Goal: Transaction & Acquisition: Obtain resource

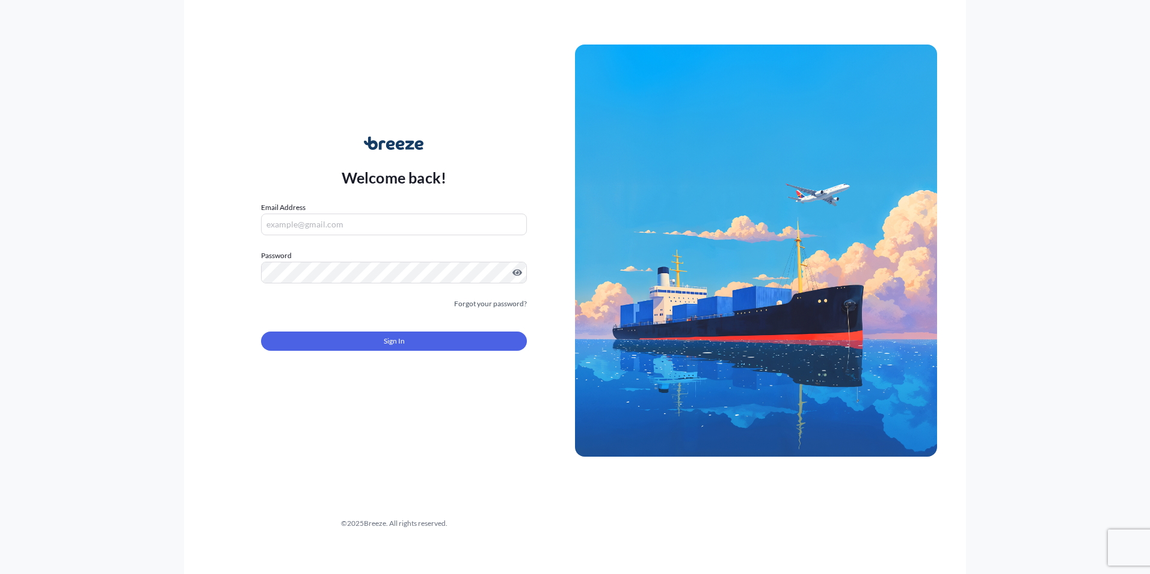
type input "[PERSON_NAME][EMAIL_ADDRESS][DOMAIN_NAME]"
click at [341, 337] on button "Sign In" at bounding box center [394, 340] width 266 height 19
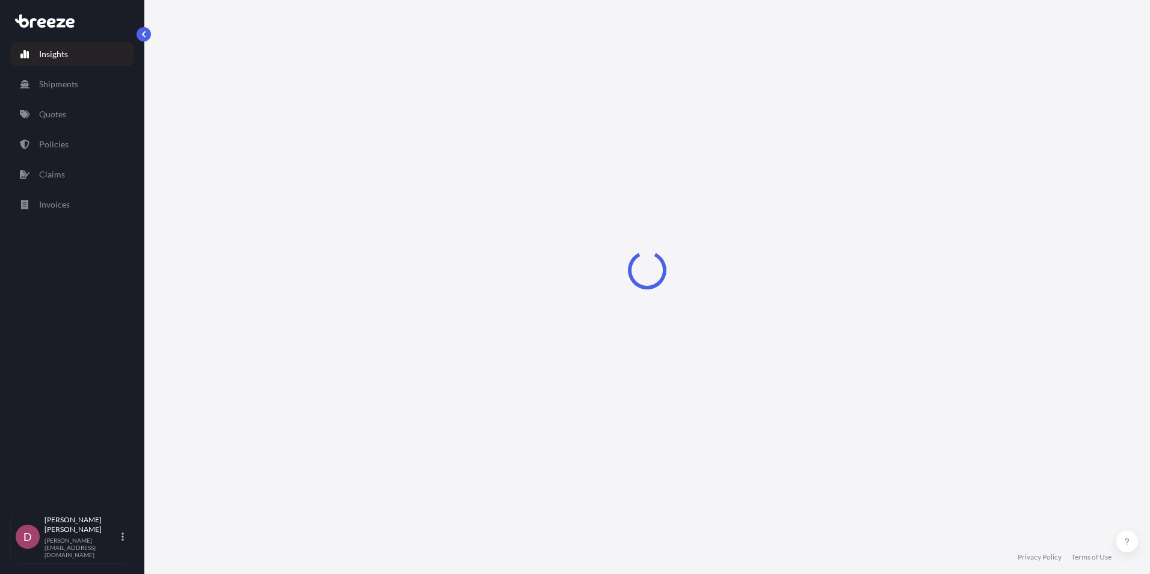
select select "2025"
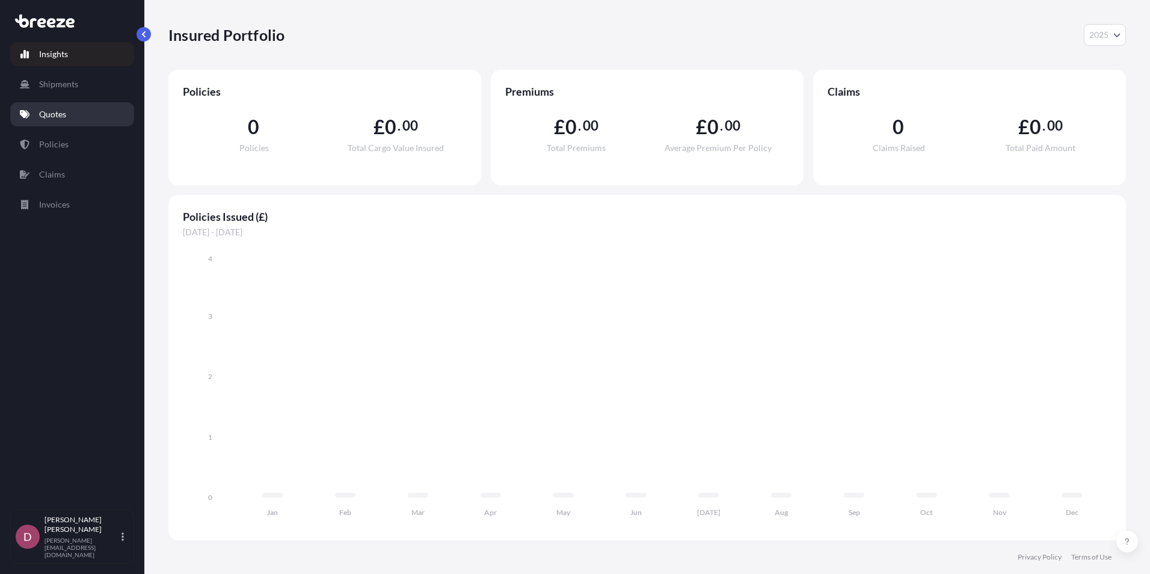
click at [69, 119] on link "Quotes" at bounding box center [72, 114] width 124 height 24
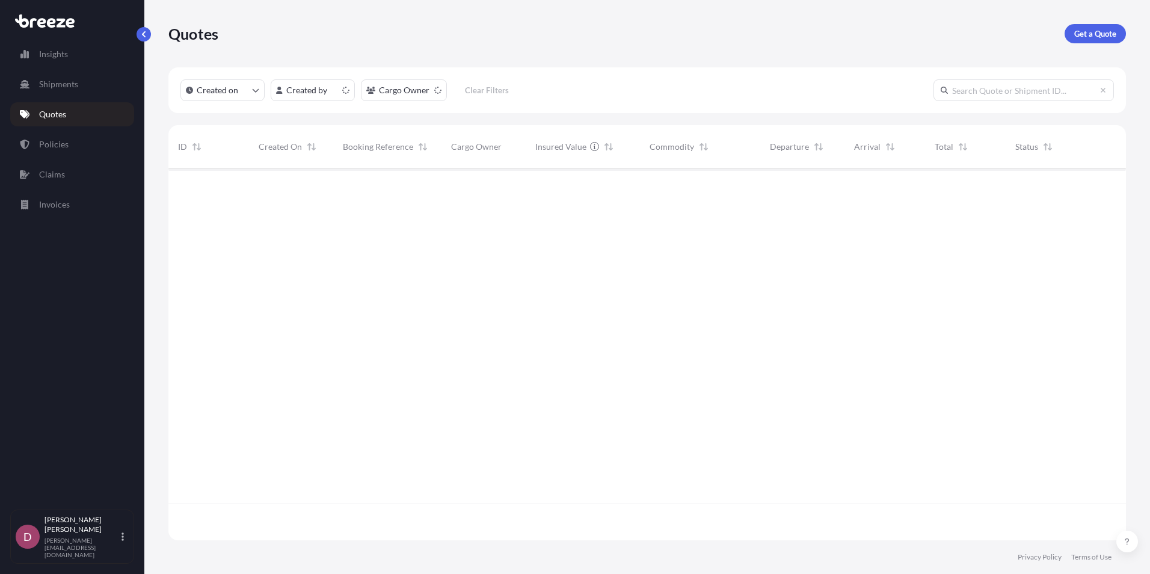
scroll to position [369, 948]
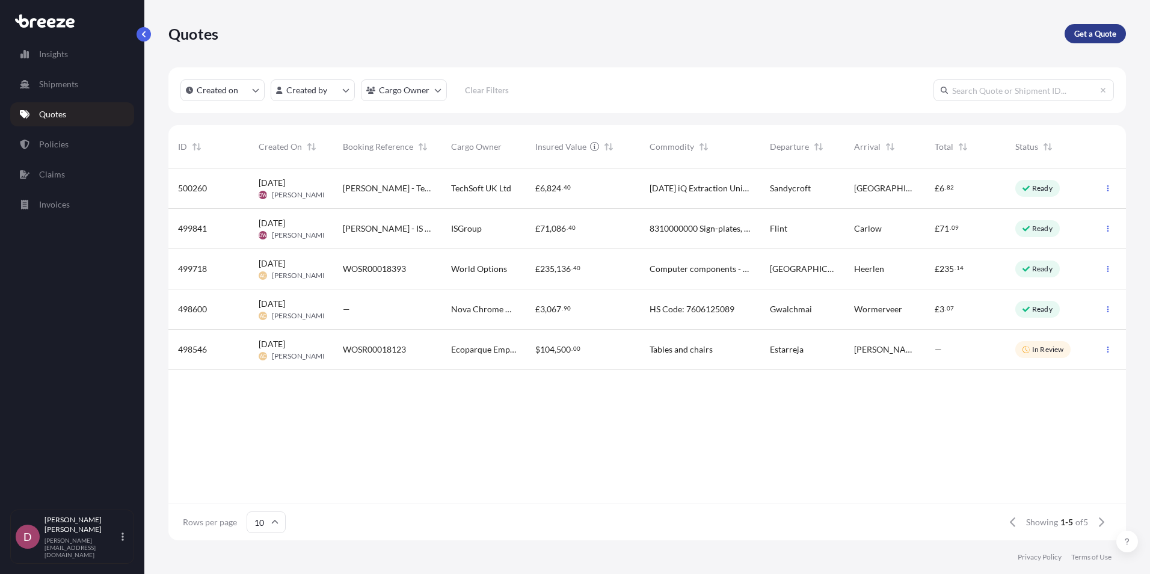
click at [1097, 35] on p "Get a Quote" at bounding box center [1095, 34] width 42 height 12
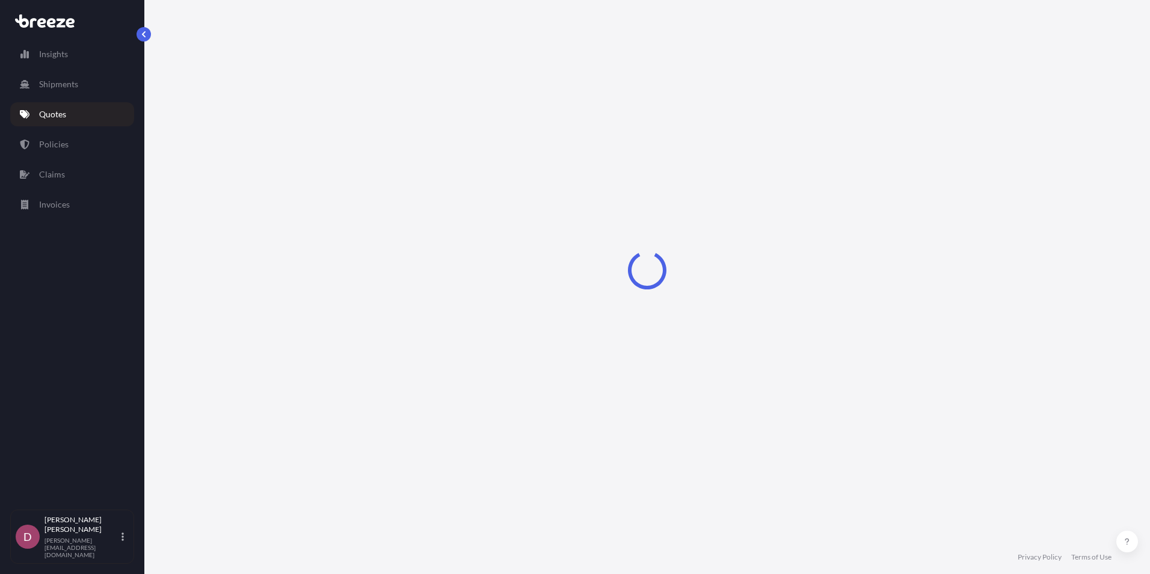
select select "Sea"
select select "1"
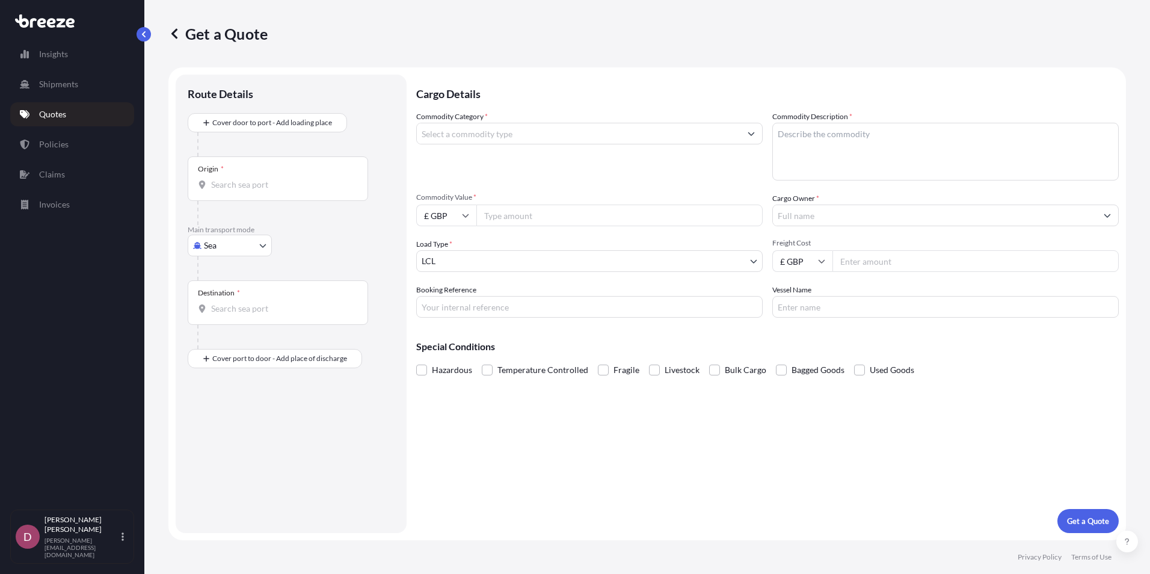
click at [473, 131] on input "Commodity Category *" at bounding box center [579, 134] width 324 height 22
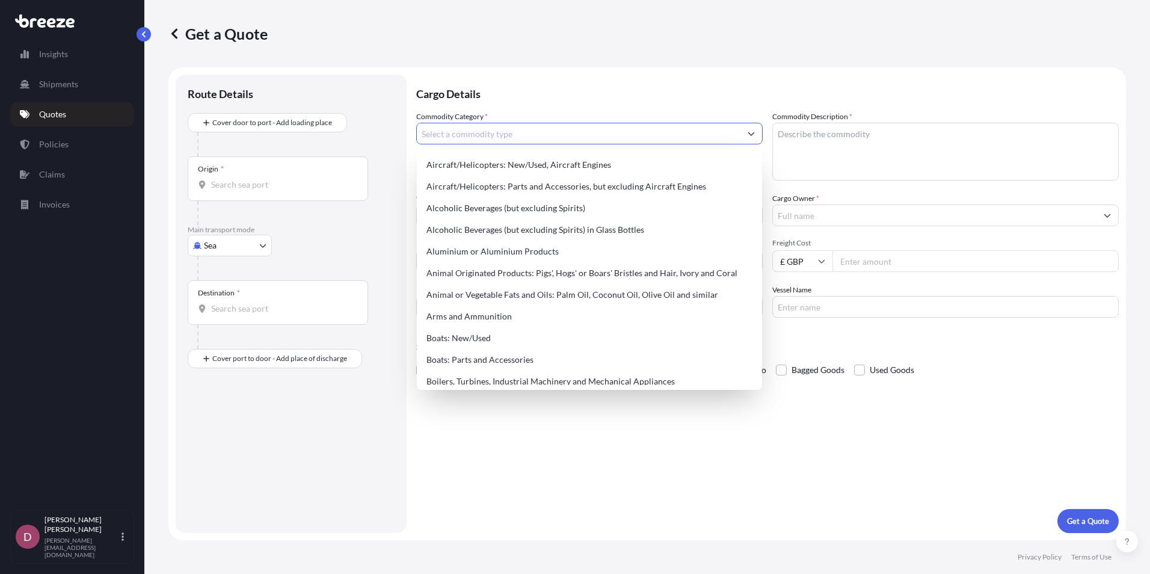
click at [381, 140] on div at bounding box center [295, 144] width 197 height 24
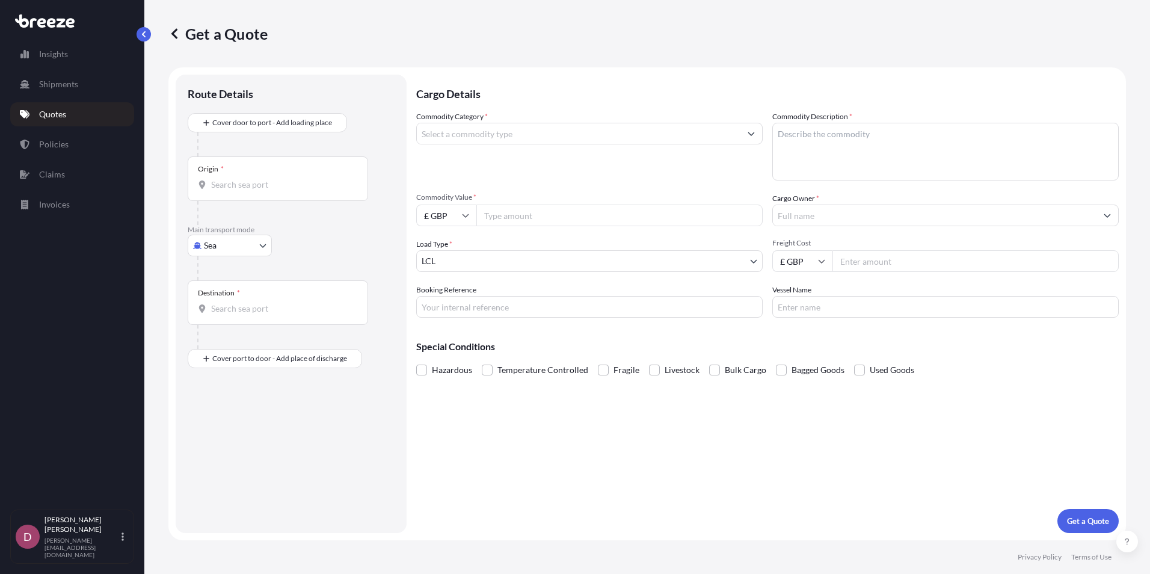
click at [236, 189] on input "Origin *" at bounding box center [282, 185] width 142 height 12
click at [235, 186] on input "Origin * Please select an origin" at bounding box center [282, 185] width 142 height 12
paste input "LL14 5DG"
drag, startPoint x: 250, startPoint y: 190, endPoint x: 176, endPoint y: 197, distance: 74.9
click at [176, 197] on div "Route Details Cover door to port - Add loading place Place of loading Road Road…" at bounding box center [291, 304] width 231 height 458
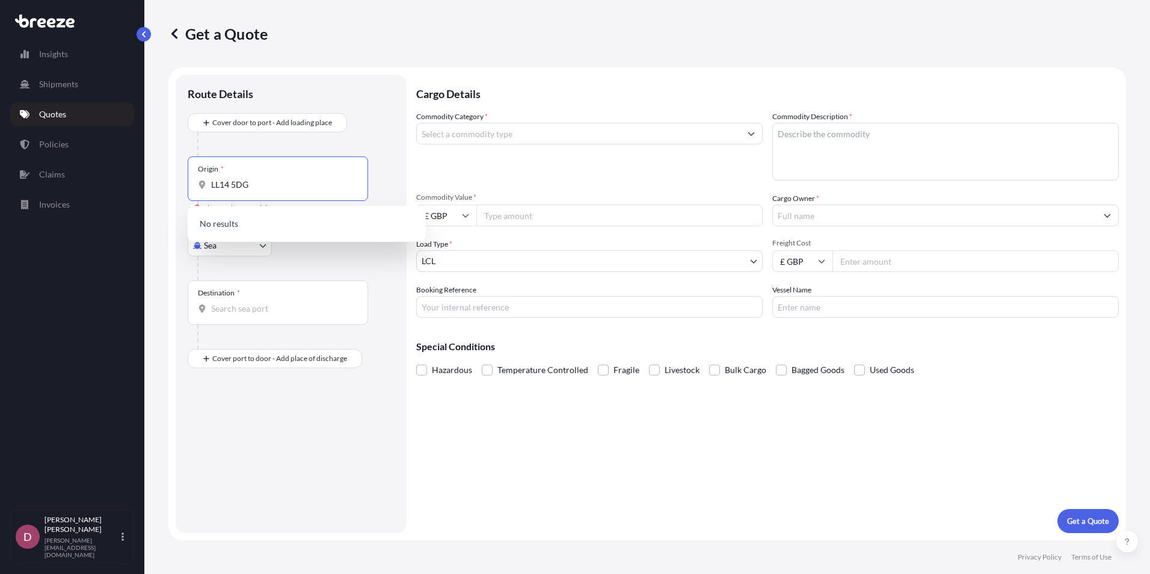
click at [271, 180] on input "LL14 5DG" at bounding box center [282, 185] width 142 height 12
click at [160, 193] on div "Get a Quote Route Details Cover door to port - Add loading place Place of loadi…" at bounding box center [647, 270] width 1006 height 540
paste input "Wrexham"
click at [381, 176] on div "Origin * Wrexham Please select an origin" at bounding box center [291, 190] width 207 height 69
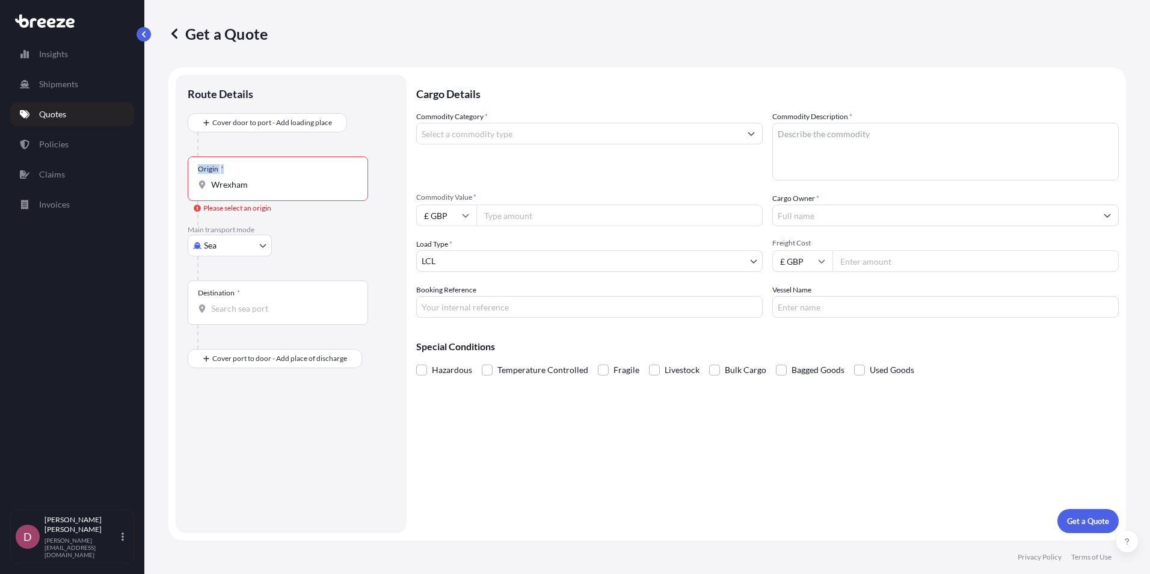
drag, startPoint x: 245, startPoint y: 185, endPoint x: 169, endPoint y: 189, distance: 76.5
click at [169, 189] on form "Route Details Cover door to port - Add loading place Place of loading Road Road…" at bounding box center [647, 303] width 958 height 473
click at [273, 187] on input "Wrexham" at bounding box center [282, 185] width 142 height 12
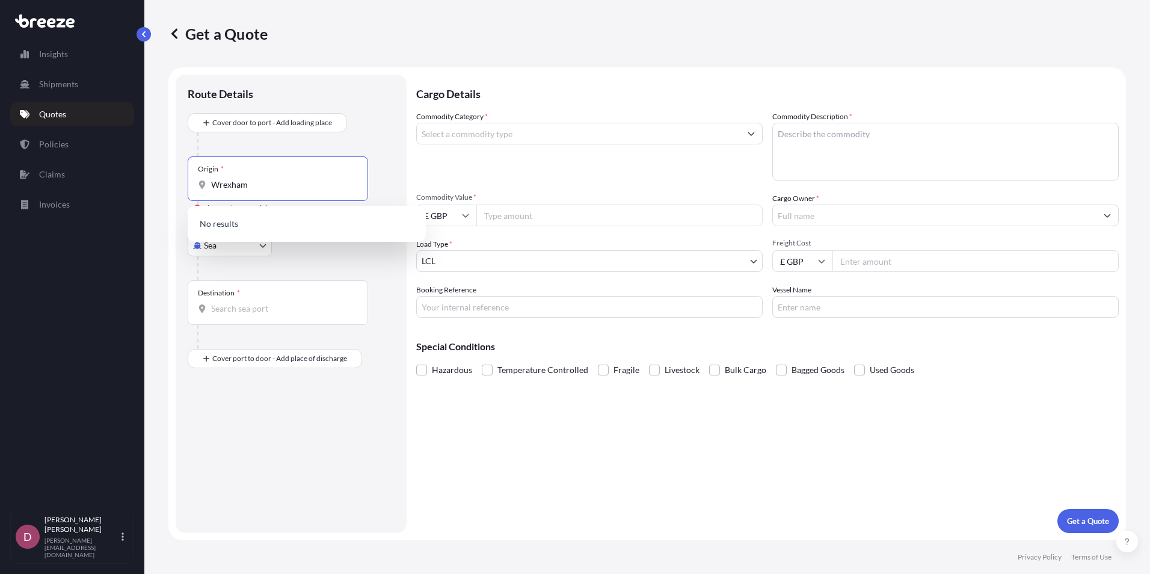
click at [275, 187] on input "Wrexham" at bounding box center [282, 185] width 142 height 12
type input "Wrexh"
click at [256, 192] on div "Origin * Wrexh" at bounding box center [278, 178] width 180 height 45
click at [256, 191] on input "Wrexh" at bounding box center [275, 185] width 128 height 12
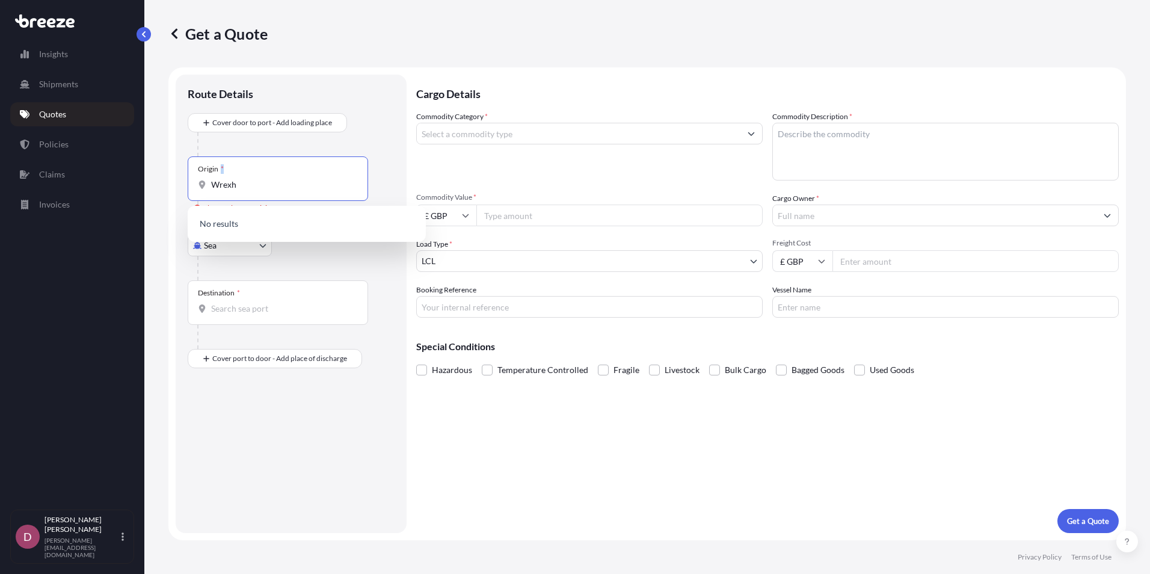
click at [256, 192] on div "Origin * Wrexh" at bounding box center [278, 178] width 180 height 45
click at [256, 191] on input "Wrexh" at bounding box center [282, 185] width 142 height 12
click at [256, 192] on div "Origin * Wrexh" at bounding box center [278, 178] width 180 height 45
click at [256, 191] on input "Wrexh" at bounding box center [282, 185] width 142 height 12
drag, startPoint x: 256, startPoint y: 192, endPoint x: 229, endPoint y: 185, distance: 27.9
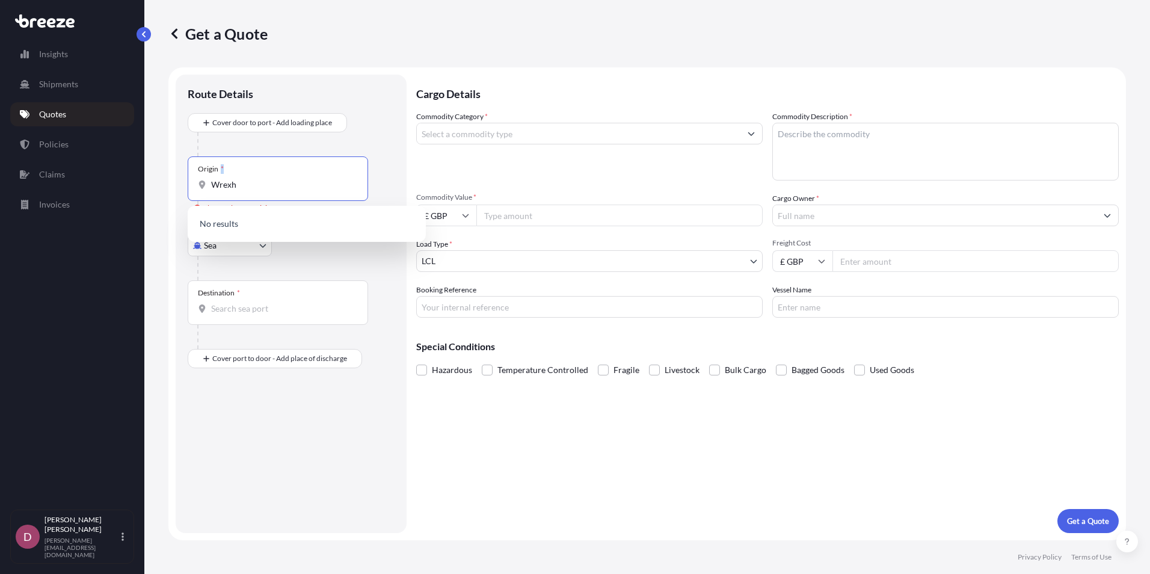
click at [229, 185] on input "Wrexh" at bounding box center [282, 185] width 142 height 12
drag, startPoint x: 257, startPoint y: 268, endPoint x: 240, endPoint y: 252, distance: 23.8
click at [256, 268] on div at bounding box center [295, 268] width 197 height 24
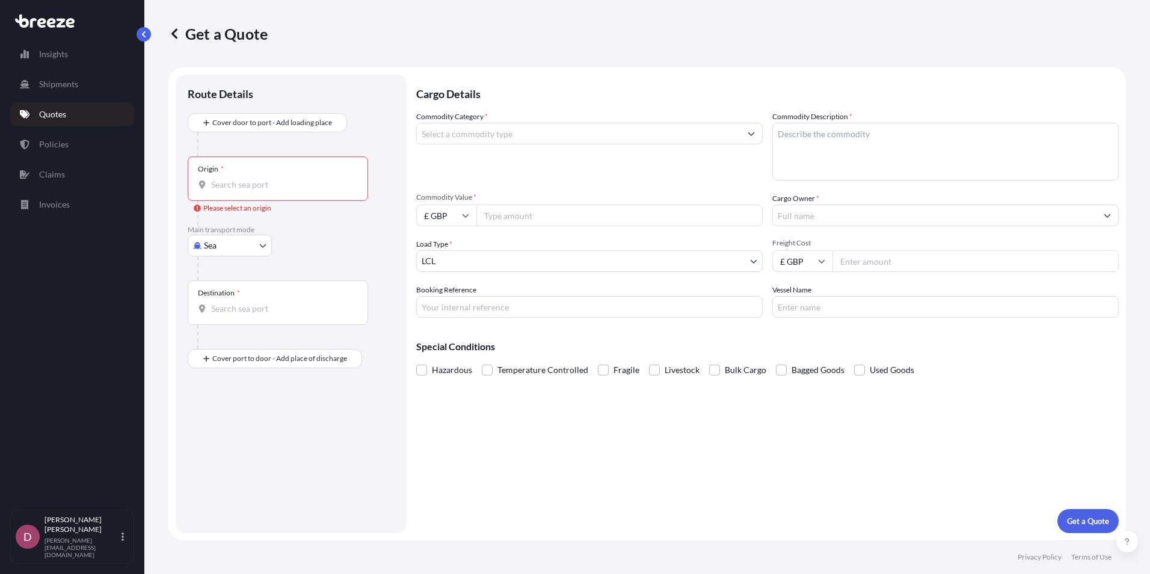
click at [239, 251] on body "0 options available. 0 options available. 0 options available. Insights Shipmen…" at bounding box center [575, 287] width 1150 height 574
click at [229, 322] on span "Road" at bounding box center [220, 320] width 19 height 12
select select "Road"
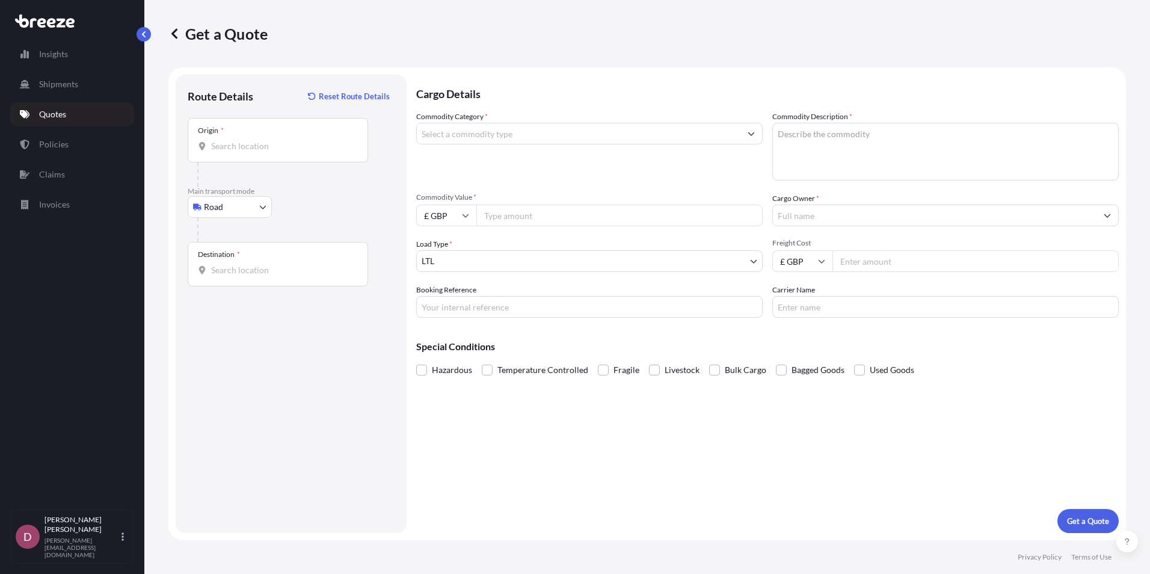
click at [246, 140] on div "Origin *" at bounding box center [278, 140] width 180 height 45
click at [246, 140] on input "Origin *" at bounding box center [282, 146] width 142 height 12
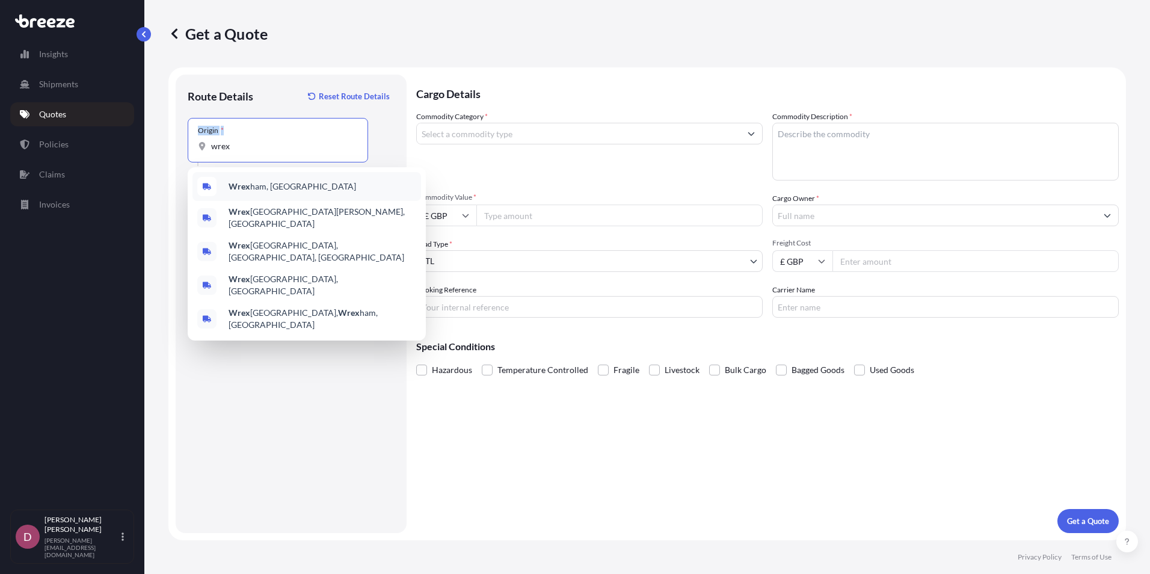
drag, startPoint x: 178, startPoint y: 152, endPoint x: 167, endPoint y: 152, distance: 11.4
click at [167, 152] on div "Get a Quote Route Details Reset Route Details Place of loading Road Road Rail O…" at bounding box center [647, 270] width 1006 height 540
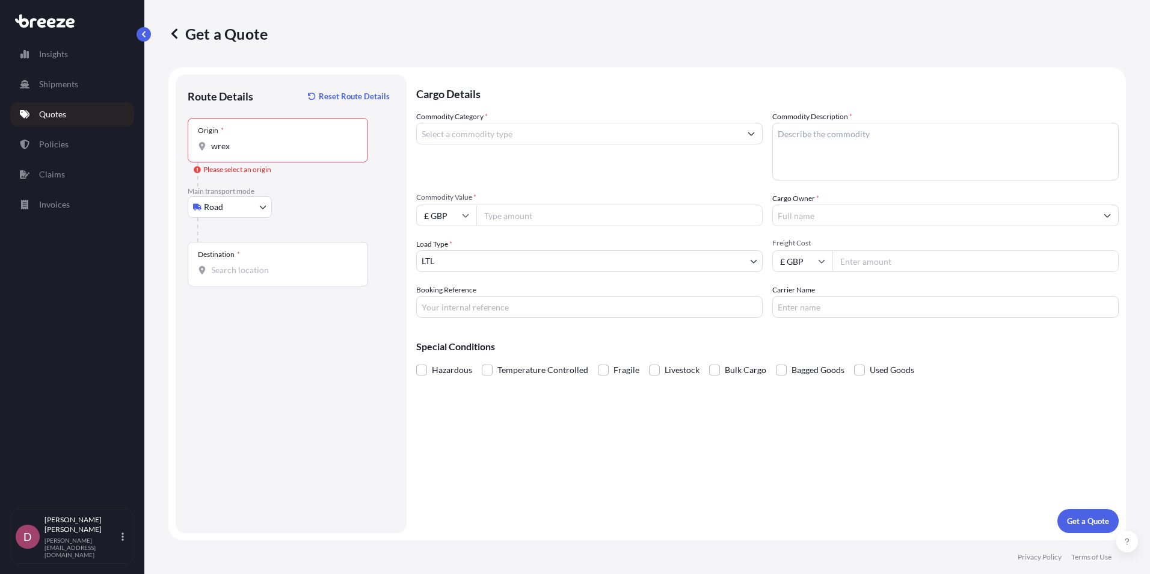
drag, startPoint x: 246, startPoint y: 153, endPoint x: 194, endPoint y: 153, distance: 51.7
click at [194, 153] on div "Origin * wrex" at bounding box center [278, 140] width 180 height 45
click at [211, 152] on input "wrex" at bounding box center [282, 146] width 142 height 12
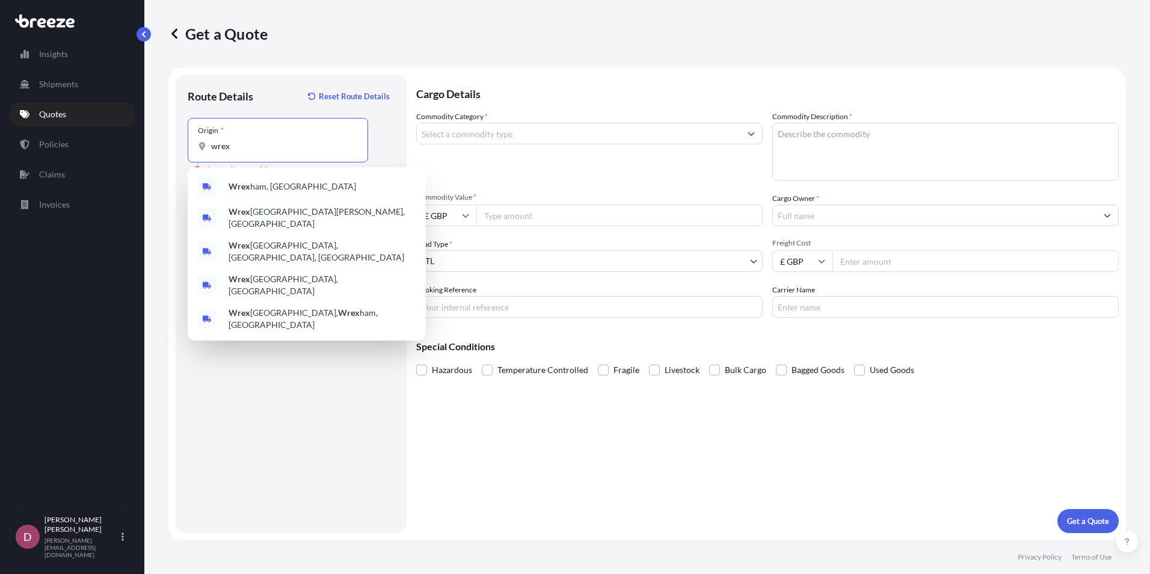
click at [239, 142] on input "wrex" at bounding box center [282, 146] width 142 height 12
paste input "Wrexham"
type input "Wrexham"
drag, startPoint x: 271, startPoint y: 151, endPoint x: 198, endPoint y: 149, distance: 72.2
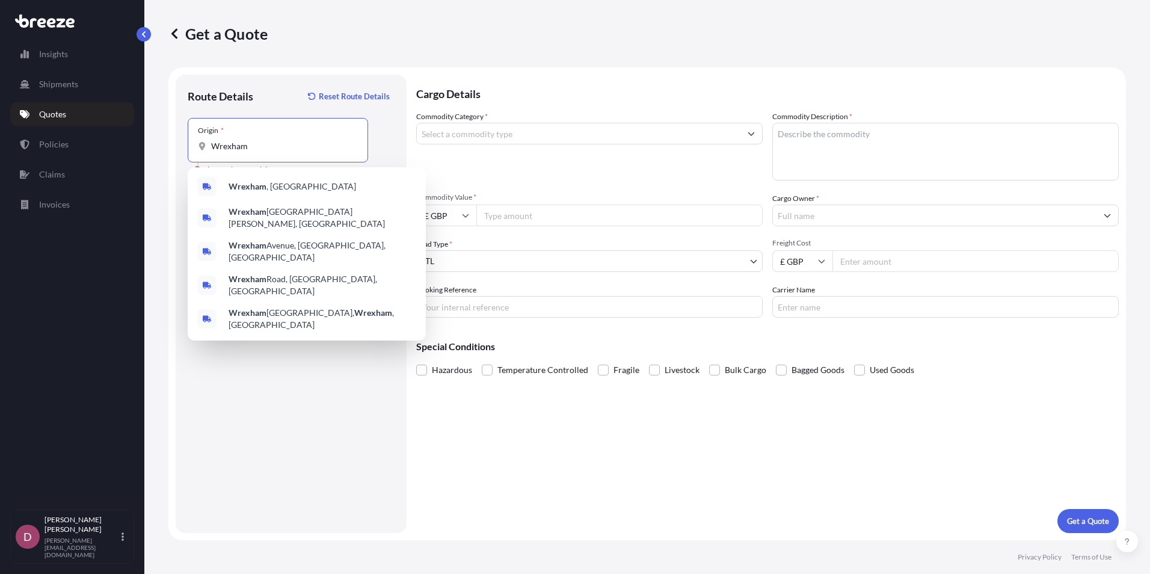
click at [198, 149] on div "Wrexham" at bounding box center [278, 146] width 160 height 12
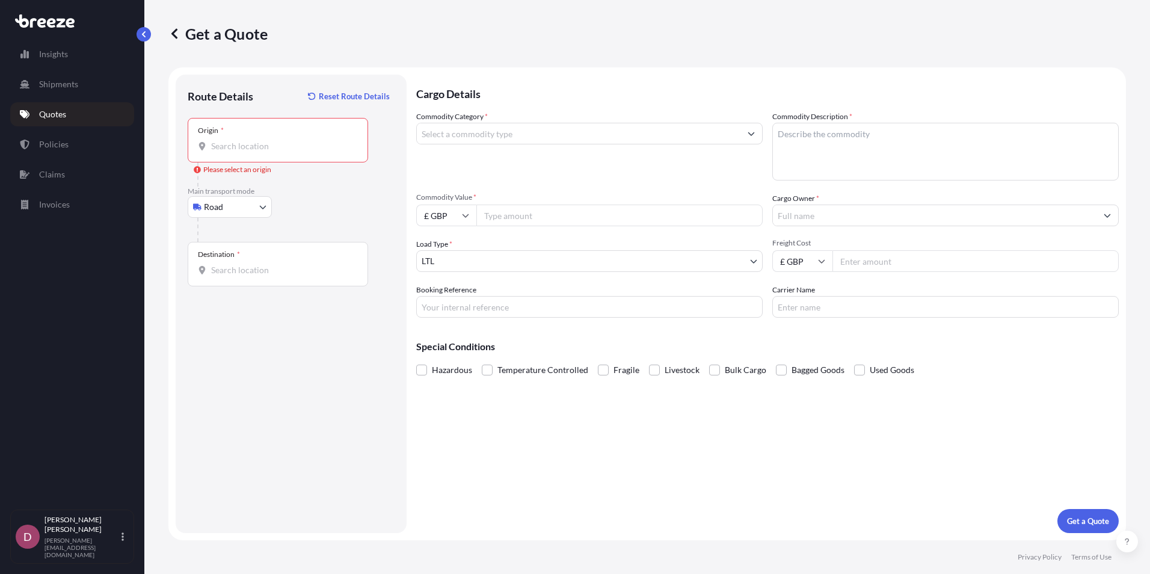
click at [266, 151] on input "Origin * Please select an origin" at bounding box center [282, 146] width 142 height 12
paste input "LL14 5DG"
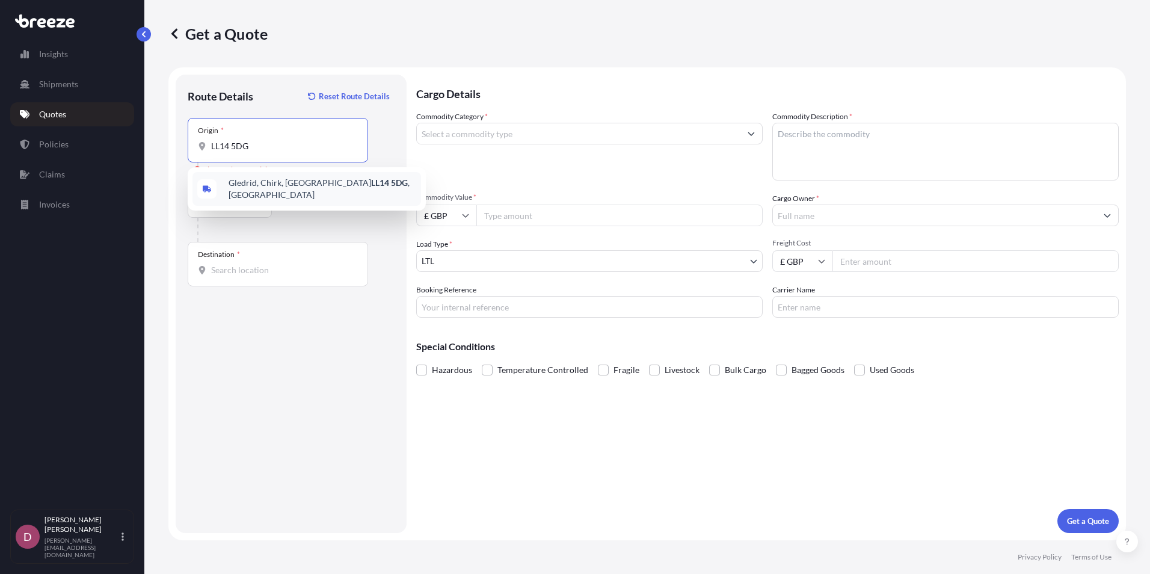
click at [316, 190] on span "[STREET_ADDRESS]" at bounding box center [323, 189] width 188 height 24
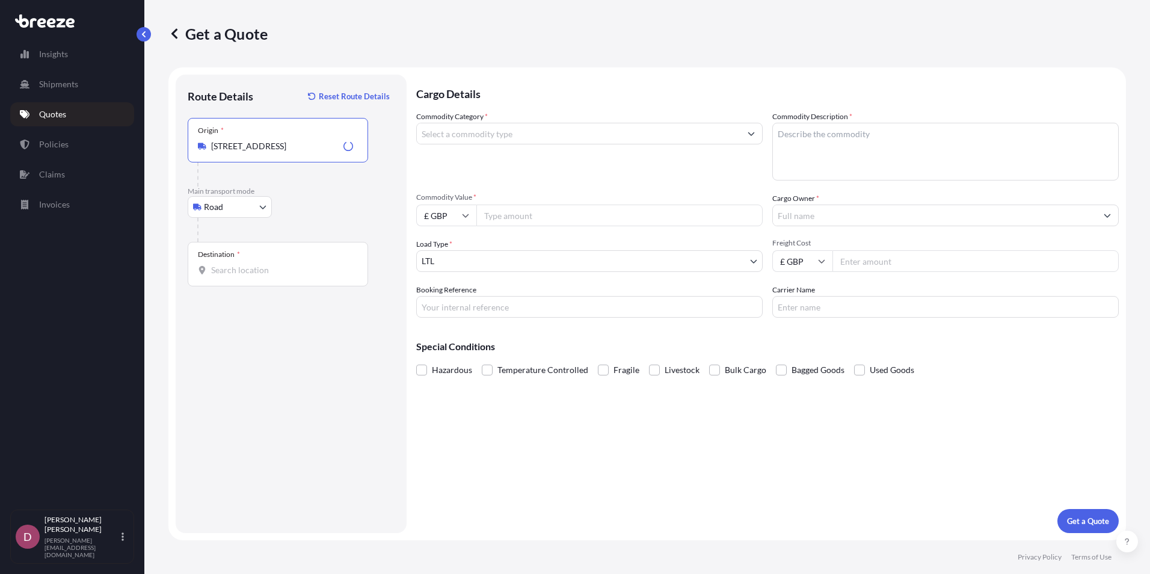
type input "[STREET_ADDRESS]"
click at [291, 275] on input "Destination *" at bounding box center [282, 270] width 142 height 12
click at [287, 265] on input "Destination * Please select a destination" at bounding box center [282, 270] width 142 height 12
paste input "08523"
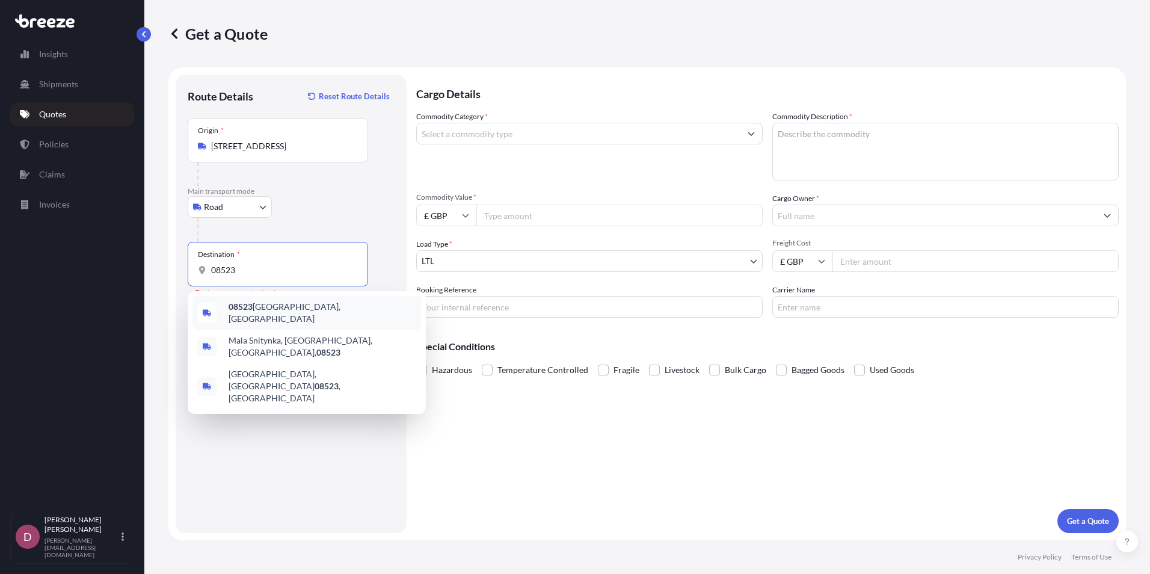
click at [295, 309] on span "08523 [GEOGRAPHIC_DATA], [GEOGRAPHIC_DATA]" at bounding box center [323, 313] width 188 height 24
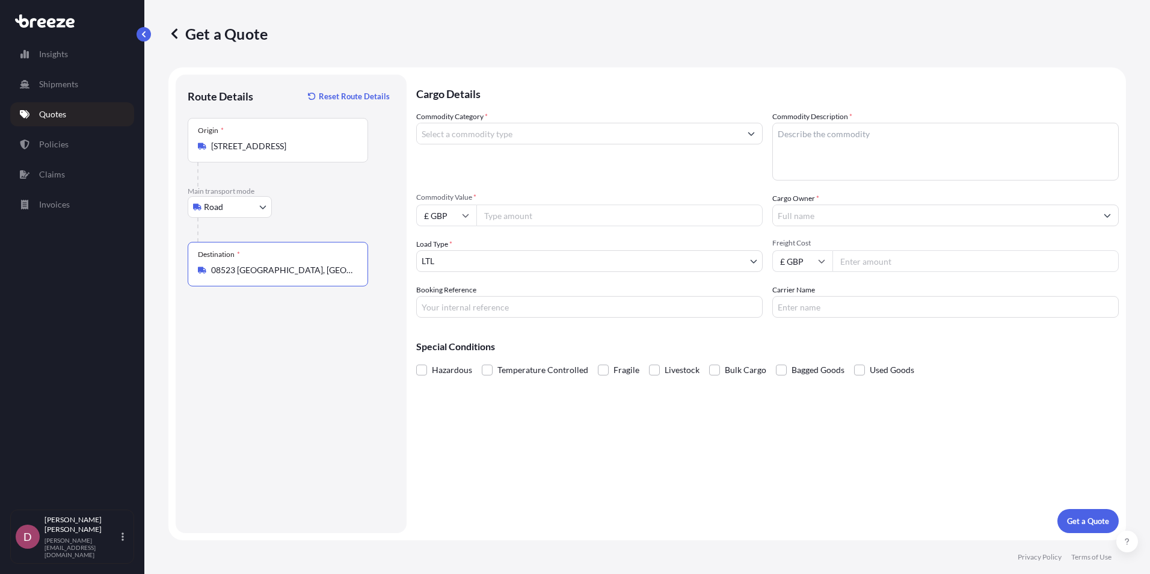
type input "08523 [GEOGRAPHIC_DATA], [GEOGRAPHIC_DATA]"
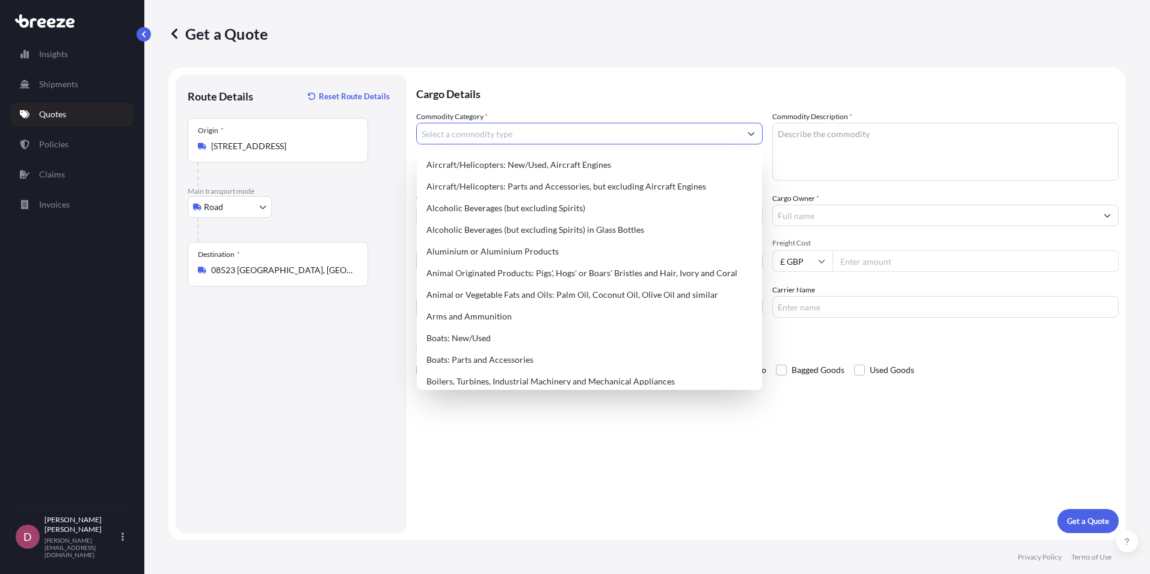
click at [560, 129] on input "Commodity Category *" at bounding box center [579, 134] width 324 height 22
click at [515, 131] on input "Commodity Category *" at bounding box center [579, 134] width 324 height 22
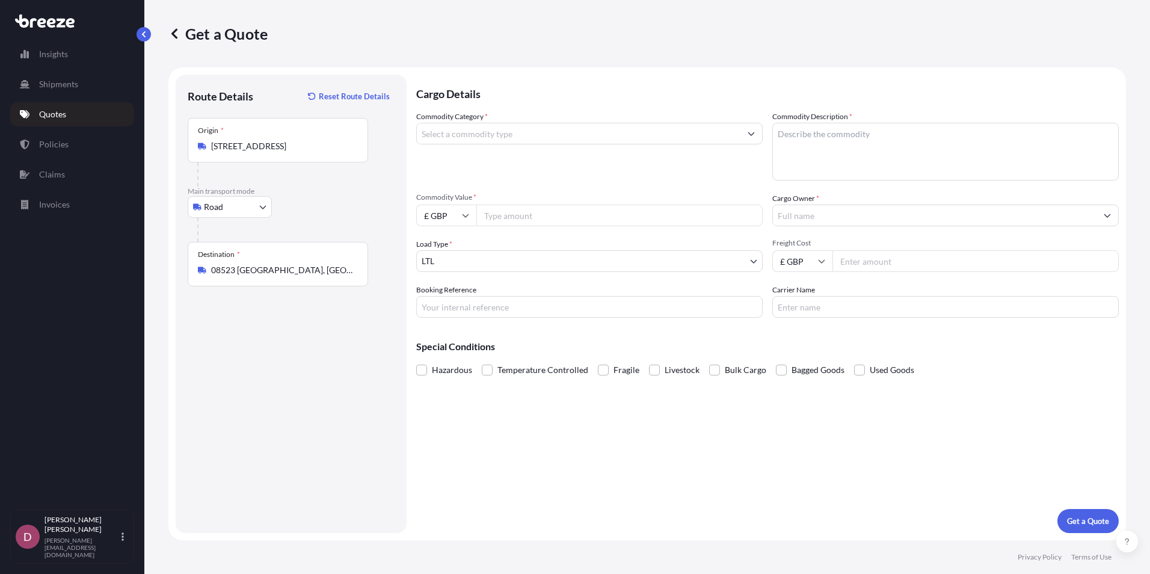
click at [446, 135] on input "Commodity Category *" at bounding box center [579, 134] width 324 height 22
type input "T"
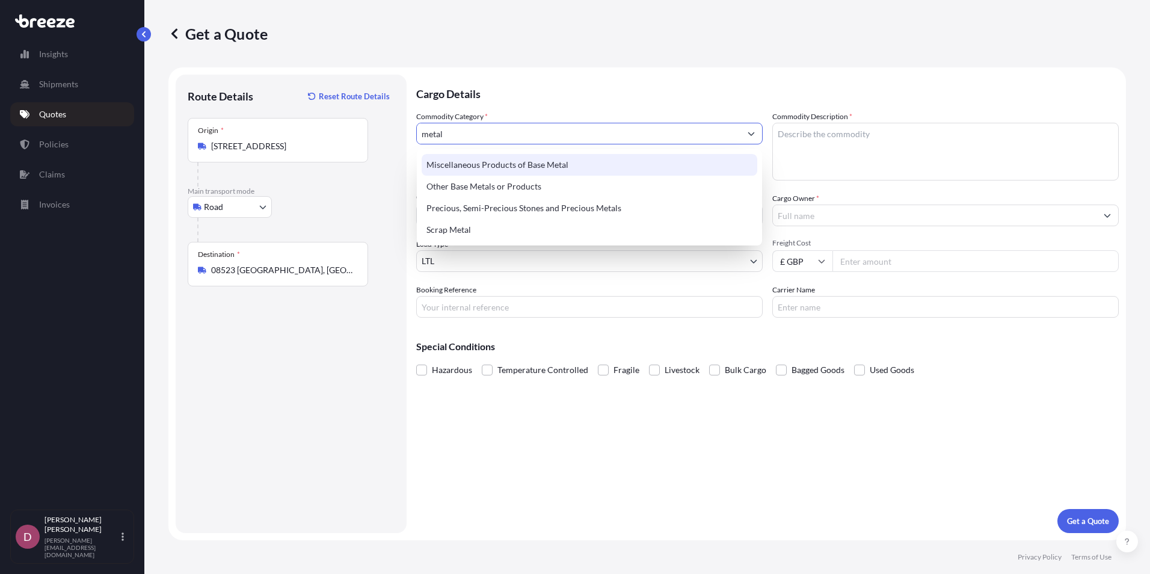
click at [600, 168] on div "Miscellaneous Products of Base Metal" at bounding box center [590, 165] width 336 height 22
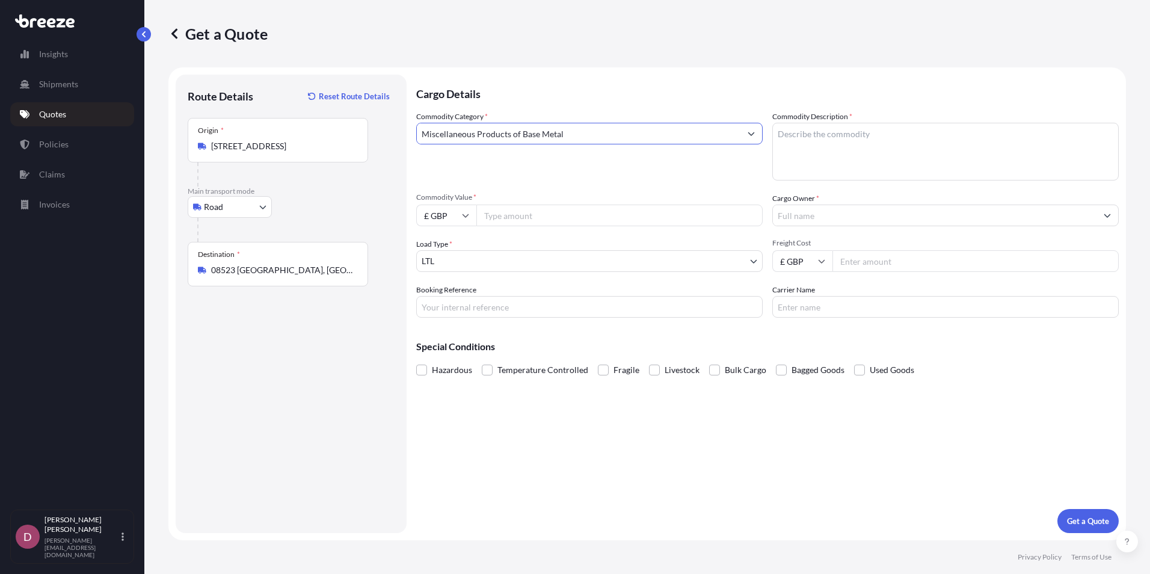
type input "Miscellaneous Products of Base Metal"
click at [499, 210] on input "Commodity Value *" at bounding box center [619, 215] width 286 height 22
click at [454, 211] on input "£ GBP" at bounding box center [446, 215] width 60 height 22
click at [442, 253] on div "€ EUR" at bounding box center [446, 248] width 51 height 23
type input "€ EUR"
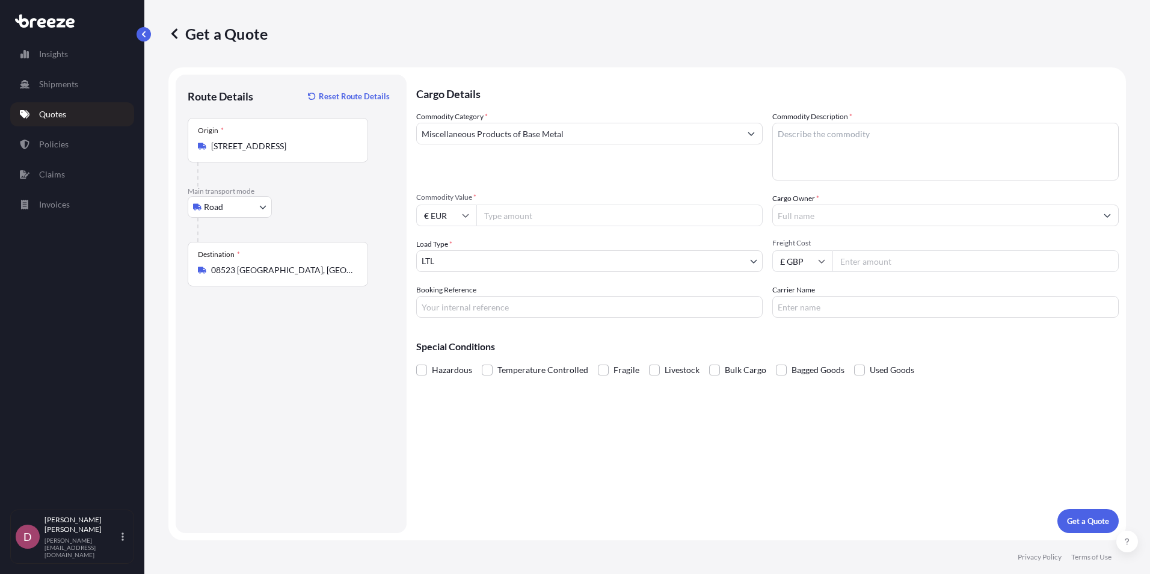
click at [517, 217] on input "Commodity Value *" at bounding box center [619, 215] width 286 height 22
type input "15228"
click at [490, 247] on div "Load Type * LTL" at bounding box center [589, 255] width 346 height 34
click at [501, 300] on input "Booking Reference" at bounding box center [589, 307] width 346 height 22
type input "GSF (03.10)"
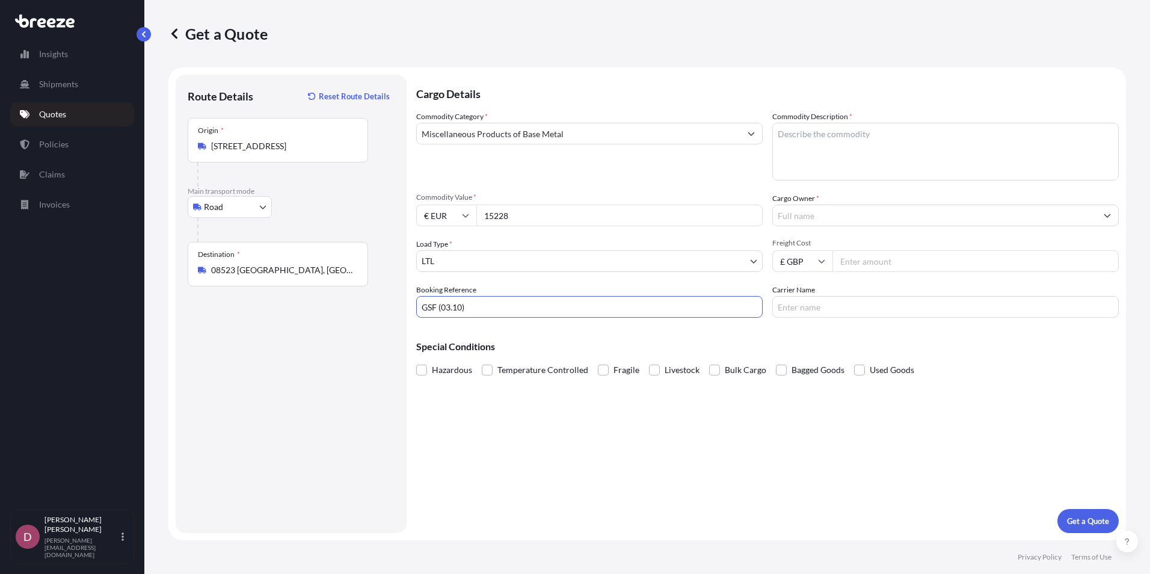
click at [834, 152] on textarea "Commodity Description *" at bounding box center [945, 152] width 346 height 58
click at [842, 136] on textarea "Commodity Description *" at bounding box center [945, 152] width 346 height 58
paste textarea "Push Button Slam Lock Handle"
click at [905, 129] on textarea "Push Button Slam Lock Handle," at bounding box center [945, 152] width 346 height 58
drag, startPoint x: 849, startPoint y: 136, endPoint x: 653, endPoint y: 139, distance: 196.1
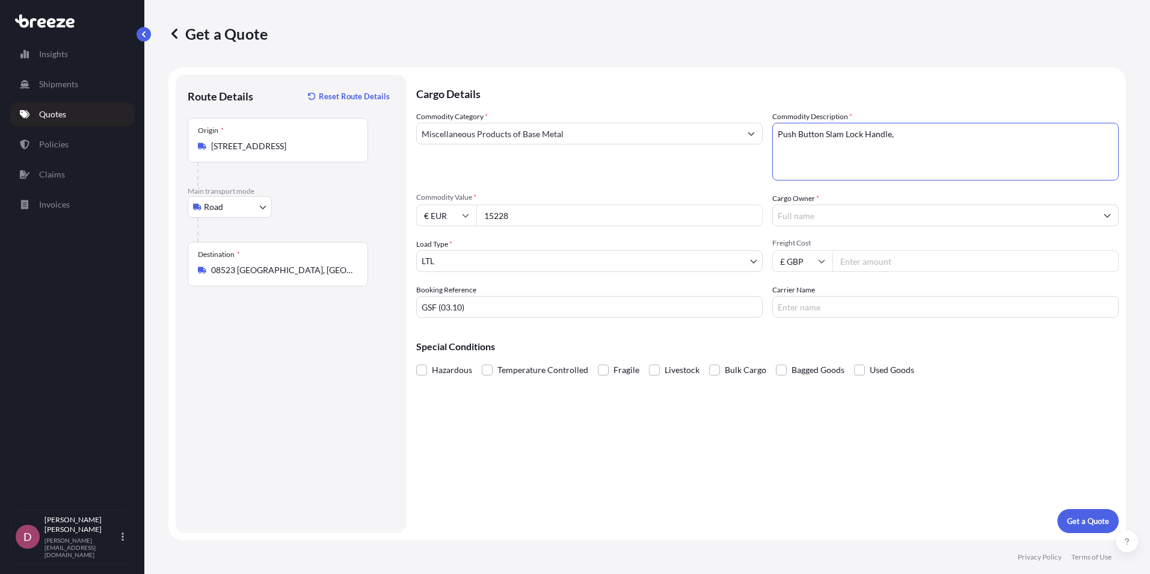
click at [653, 138] on div "Commodity Category * Miscellaneous Products of Base Metal Commodity Description…" at bounding box center [767, 214] width 702 height 207
paste textarea "Telescopic slide"
click at [885, 137] on textarea "Telescopic slides" at bounding box center [945, 152] width 346 height 58
paste textarea "8302420090"
type textarea "Telescopic slides - HS Code: 8302420090"
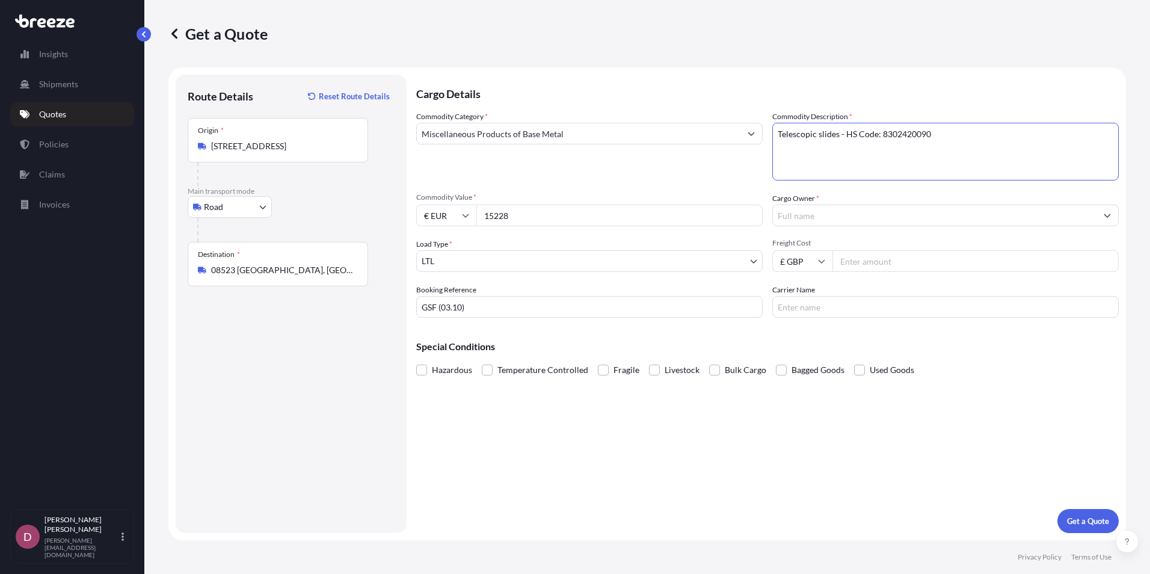
click at [819, 214] on input "Cargo Owner *" at bounding box center [935, 215] width 324 height 22
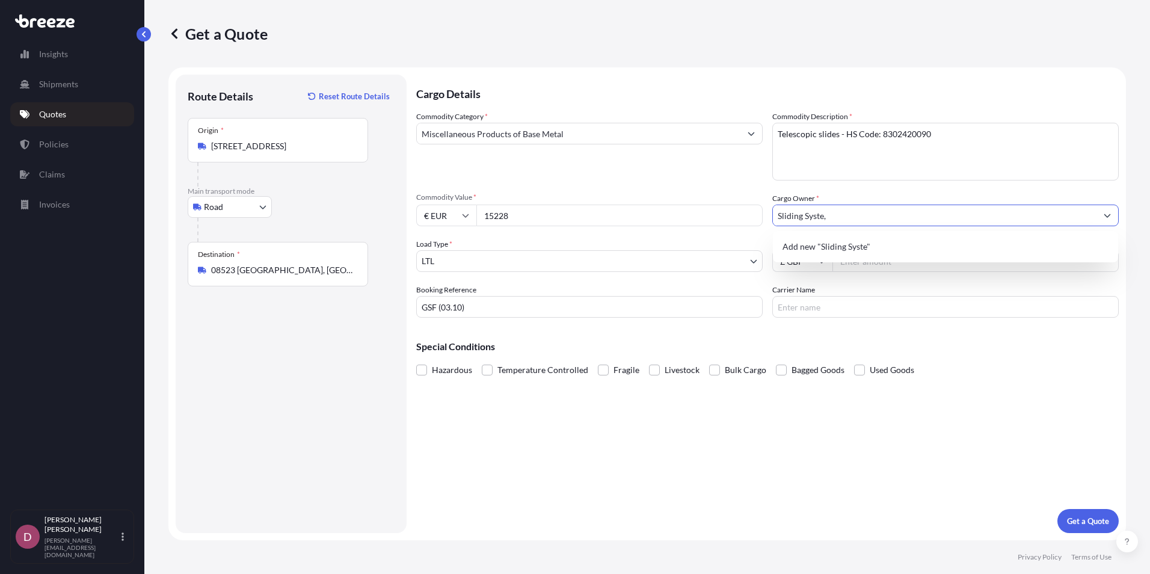
type input "Sliding Syste,s"
drag, startPoint x: 862, startPoint y: 217, endPoint x: 721, endPoint y: 236, distance: 142.0
click at [721, 236] on div "Commodity Category * Miscellaneous Products of Base Metal Commodity Description…" at bounding box center [767, 214] width 702 height 207
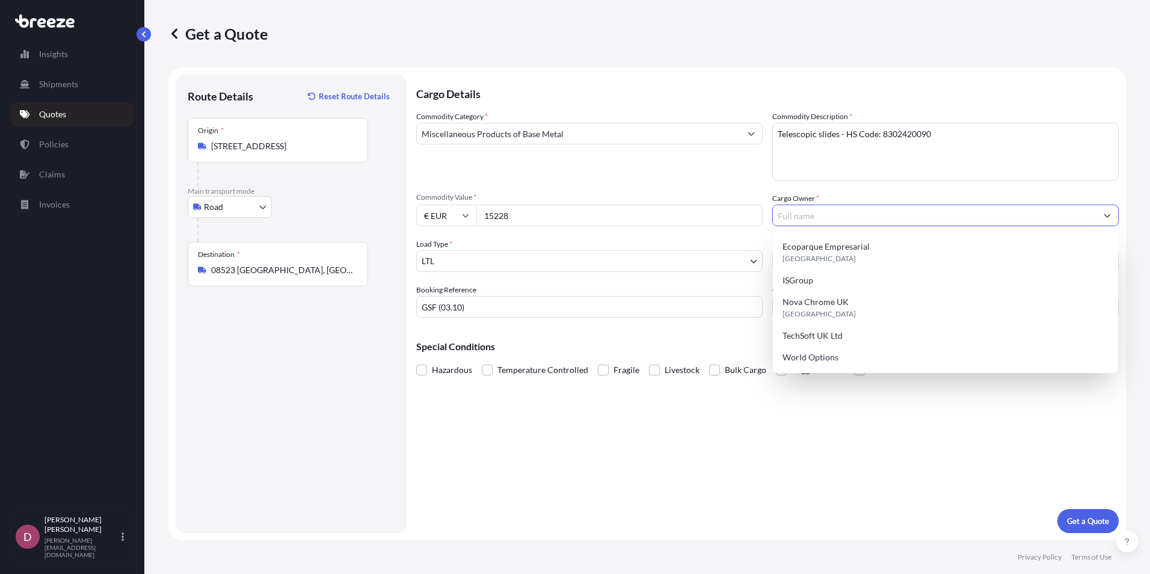
click at [819, 216] on input "Cargo Owner *" at bounding box center [935, 215] width 324 height 22
paste input "Set Square Investments Ltd"
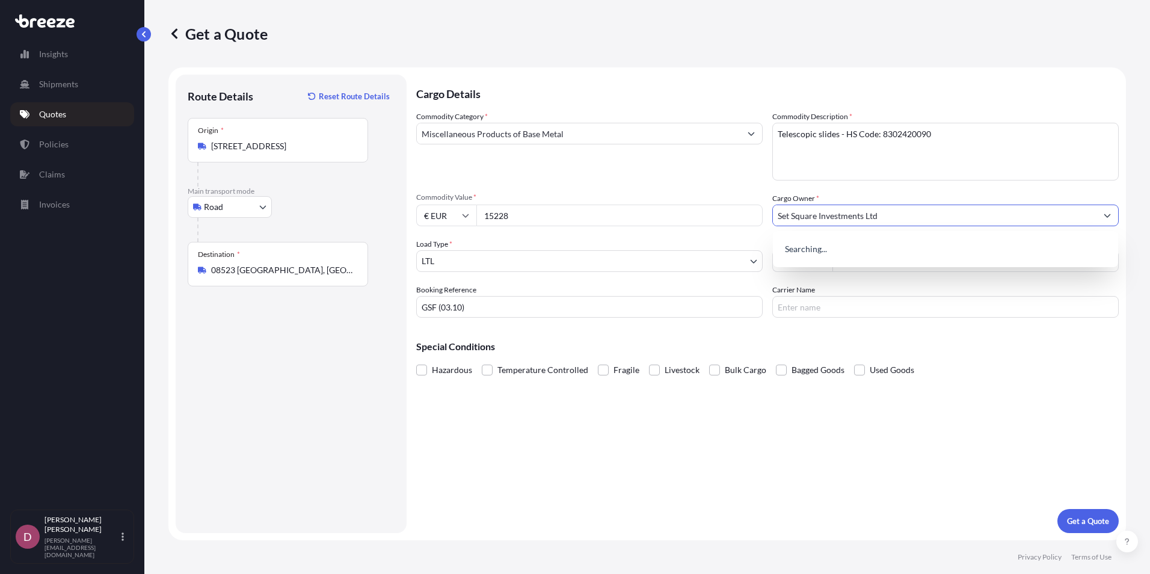
type input "Set Square Investments Ltd"
click at [775, 289] on label "Carrier Name" at bounding box center [793, 290] width 43 height 12
click at [775, 296] on input "Carrier Name" at bounding box center [945, 307] width 346 height 22
click at [905, 263] on input "Freight Cost" at bounding box center [975, 261] width 286 height 22
click at [861, 265] on input "Freight Cost" at bounding box center [975, 261] width 286 height 22
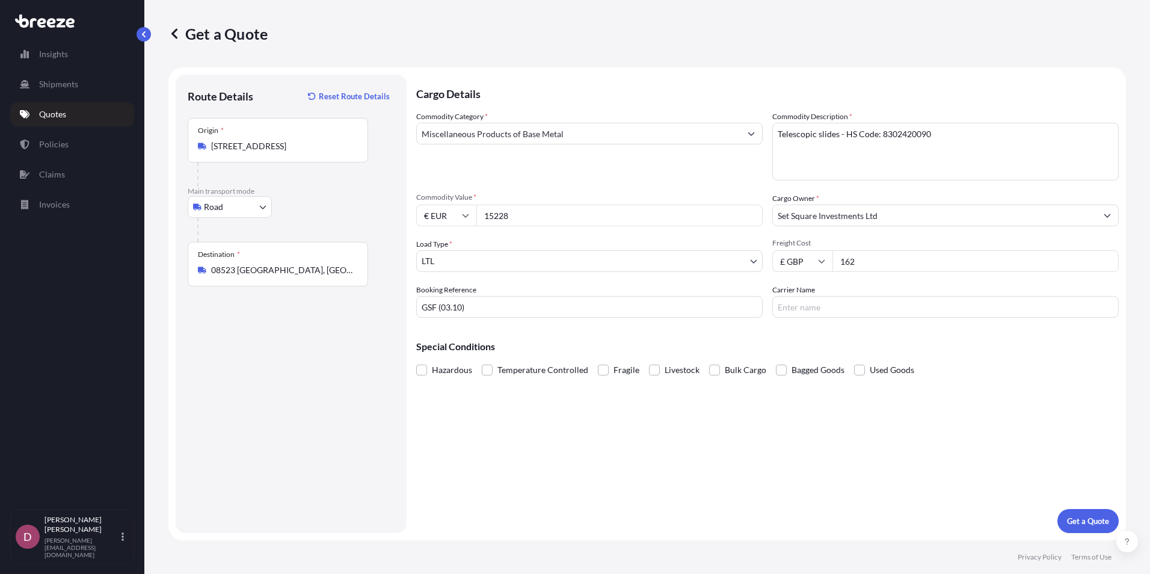
type input "162"
click at [822, 312] on input "Carrier Name" at bounding box center [945, 307] width 346 height 22
type input "DSV"
click at [740, 434] on div "Cargo Details Commodity Category * Miscellaneous Products of Base Metal Commodi…" at bounding box center [767, 304] width 702 height 458
click at [1064, 518] on button "Get a Quote" at bounding box center [1087, 521] width 61 height 24
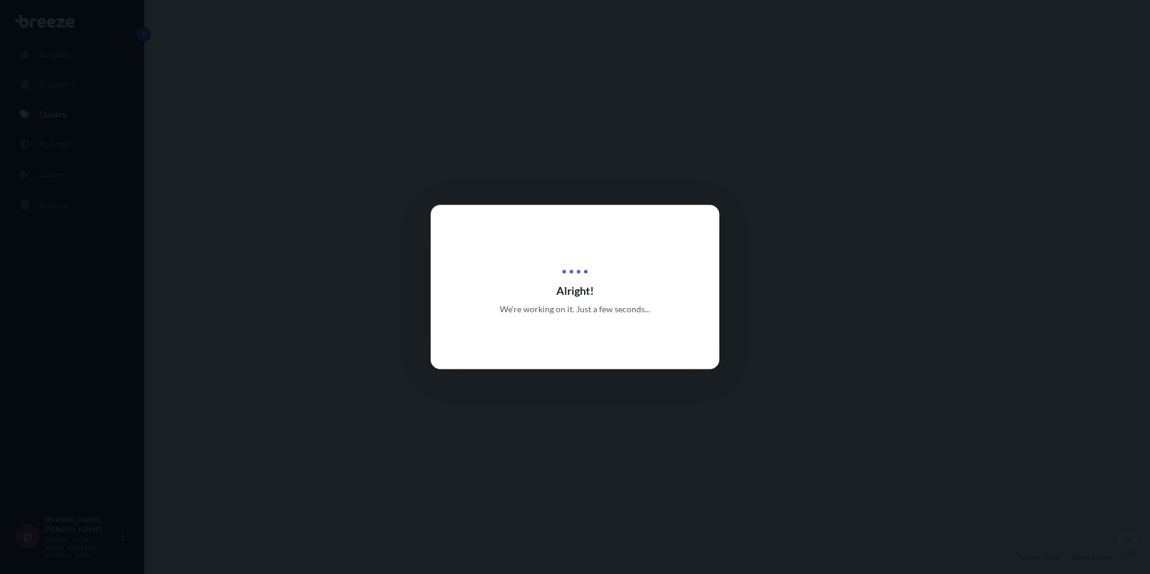
select select "Road"
select select "1"
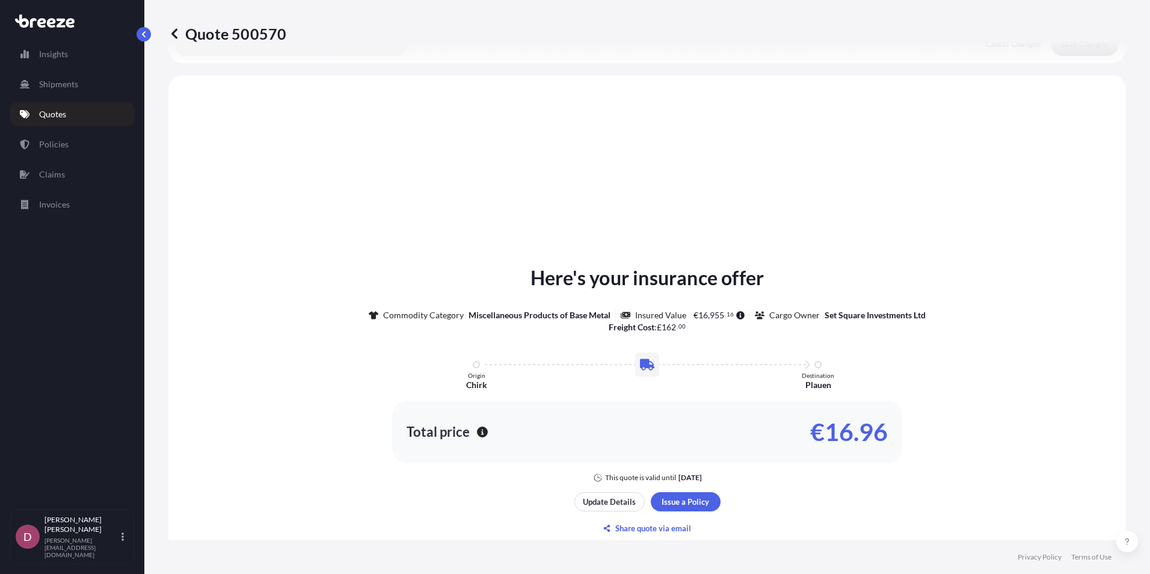
scroll to position [362, 0]
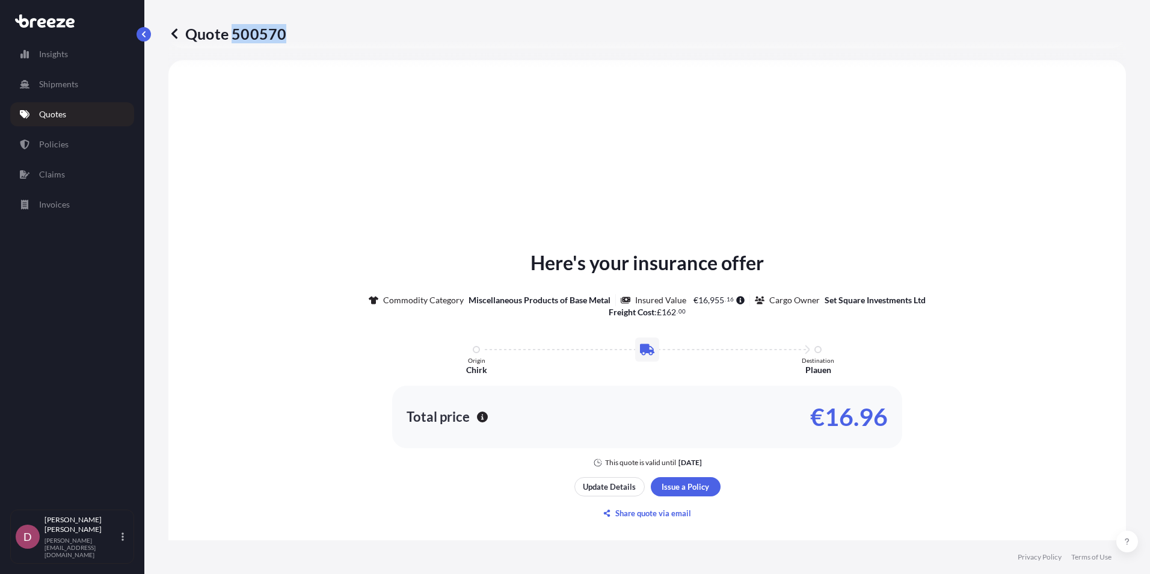
drag, startPoint x: 283, startPoint y: 36, endPoint x: 232, endPoint y: 40, distance: 51.9
click at [232, 40] on p "Quote 500570" at bounding box center [227, 33] width 118 height 19
copy p "500570"
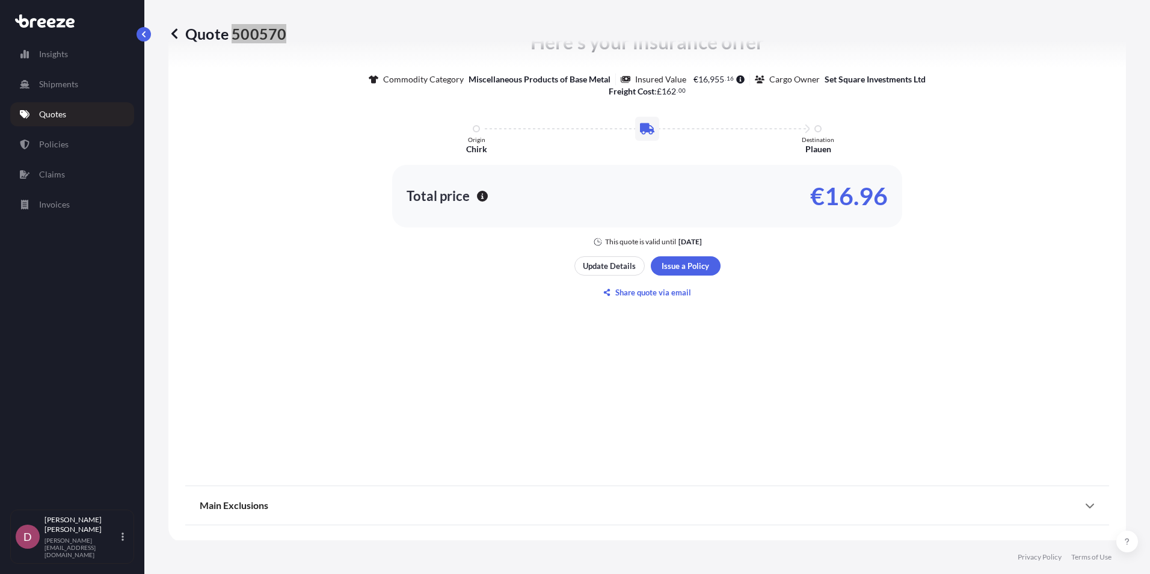
scroll to position [585, 0]
